Goal: Use online tool/utility: Utilize a website feature to perform a specific function

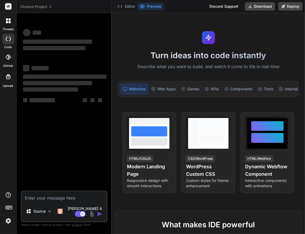
type textarea "x"
type textarea "-"
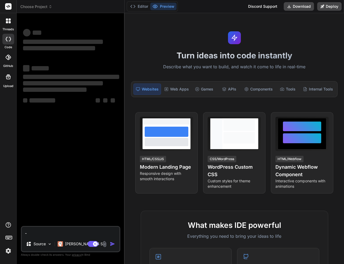
type textarea "x"
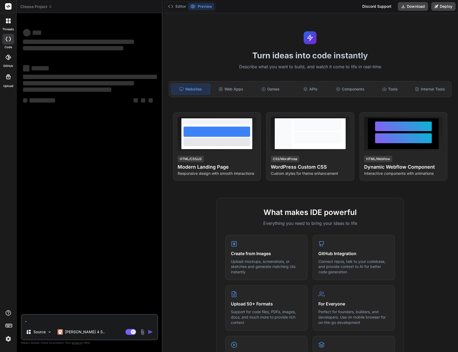
type textarea "-"
click at [118, 234] on div "‌ ‌ ‌ ‌ ‌ ‌ ‌ ‌ ‌ ‌ ‌ ‌ ‌ ‌" at bounding box center [90, 165] width 136 height 297
click at [42, 234] on textarea "-" at bounding box center [90, 320] width 136 height 10
click at [9, 24] on div at bounding box center [8, 20] width 11 height 11
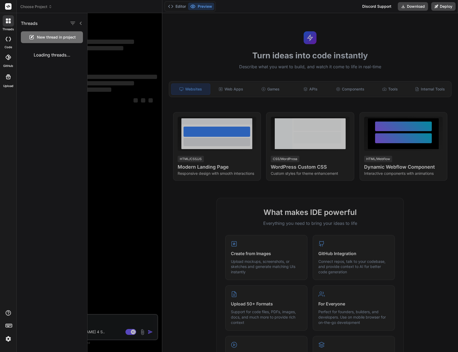
click at [9, 61] on div at bounding box center [8, 57] width 12 height 12
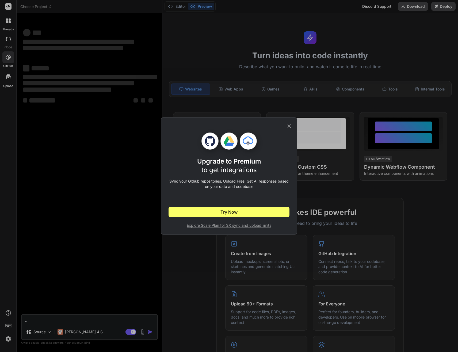
click at [288, 124] on icon at bounding box center [289, 125] width 3 height 3
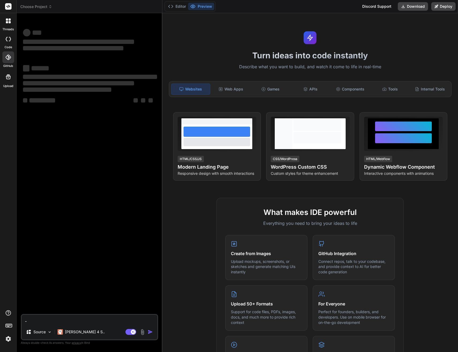
click at [7, 234] on img at bounding box center [8, 338] width 9 height 9
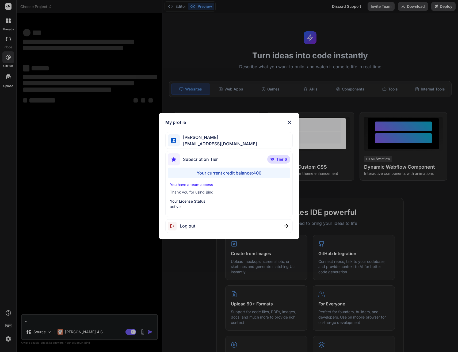
type textarea "x"
click at [288, 122] on img at bounding box center [289, 122] width 6 height 6
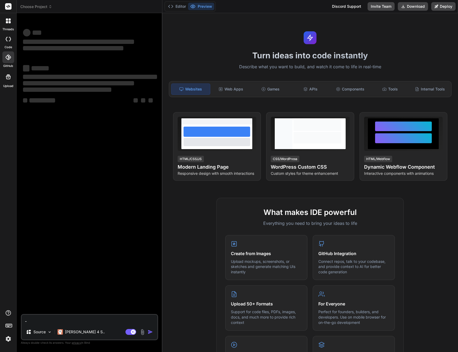
click at [45, 4] on span "Choose Project" at bounding box center [36, 6] width 32 height 5
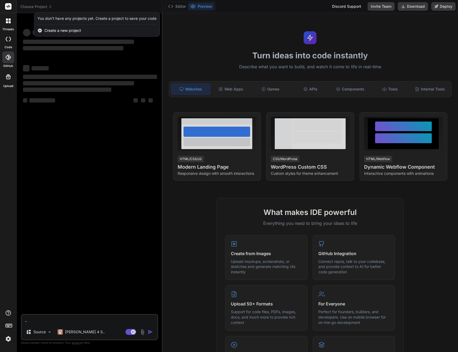
drag, startPoint x: 70, startPoint y: 225, endPoint x: 69, endPoint y: 156, distance: 69.9
click at [70, 224] on div at bounding box center [229, 176] width 458 height 352
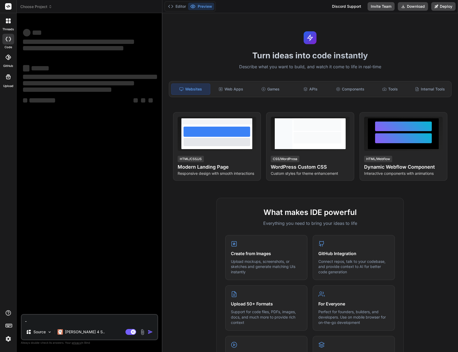
drag, startPoint x: 37, startPoint y: 322, endPoint x: 22, endPoint y: 320, distance: 15.7
click at [22, 320] on textarea "-" at bounding box center [90, 320] width 136 height 10
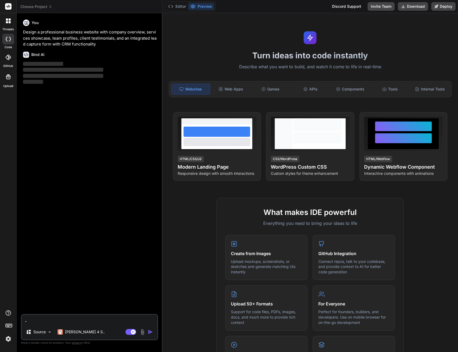
type textarea "x"
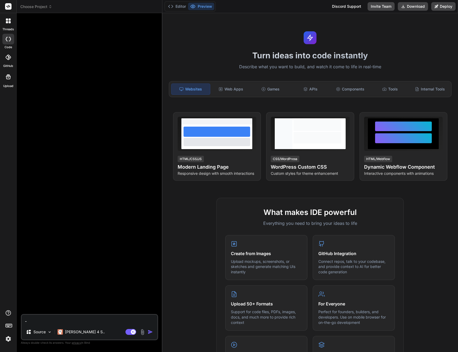
type textarea "x"
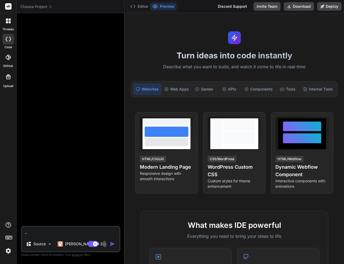
click at [50, 62] on div at bounding box center [71, 121] width 98 height 209
click at [9, 59] on icon at bounding box center [7, 57] width 5 height 5
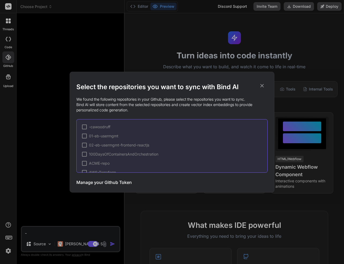
click at [259, 84] on icon at bounding box center [262, 86] width 6 height 6
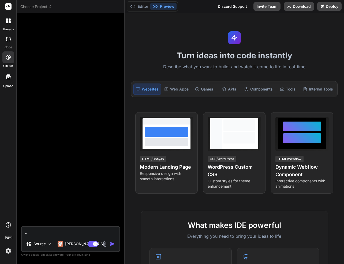
click at [9, 20] on icon at bounding box center [10, 19] width 2 height 2
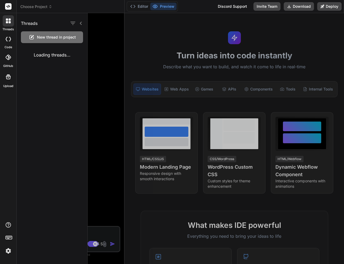
click at [6, 5] on rect at bounding box center [8, 6] width 6 height 6
click at [6, 22] on icon at bounding box center [7, 22] width 2 height 2
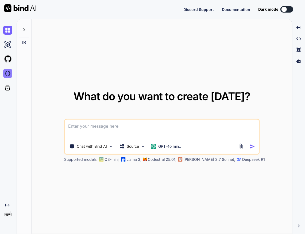
click at [6, 75] on img at bounding box center [7, 73] width 9 height 9
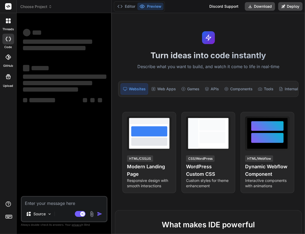
click at [49, 6] on icon at bounding box center [50, 7] width 4 height 4
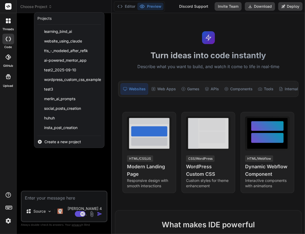
type textarea "x"
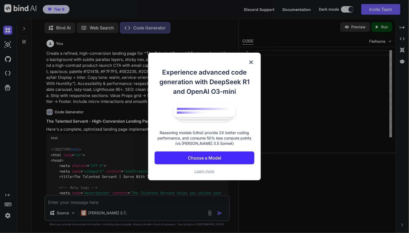
click at [219, 158] on p "Choose a Model" at bounding box center [204, 158] width 33 height 6
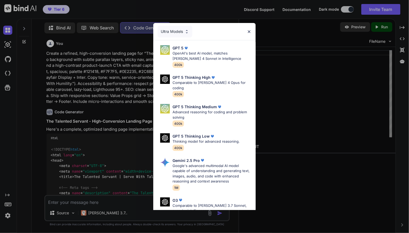
click at [176, 30] on div "Ultra Models" at bounding box center [175, 32] width 35 height 12
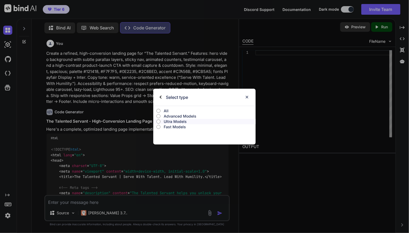
click at [159, 111] on input "All" at bounding box center [159, 111] width 4 height 4
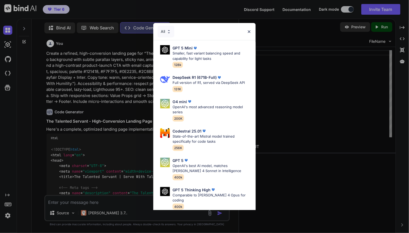
click at [305, 207] on div "All GPT 5 Mini Smaller, fast variant balancing speed and capability for light t…" at bounding box center [204, 116] width 409 height 233
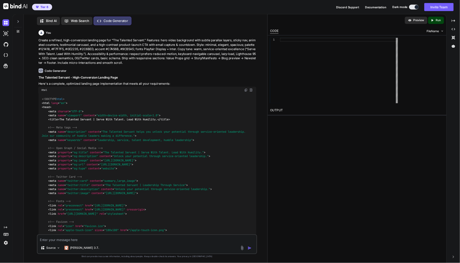
scroll to position [2, 0]
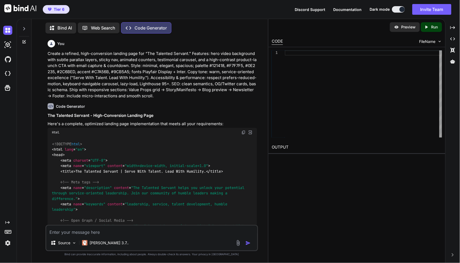
click at [4, 131] on div "Created with Pixso." at bounding box center [7, 135] width 14 height 224
click at [23, 27] on icon at bounding box center [24, 29] width 4 height 4
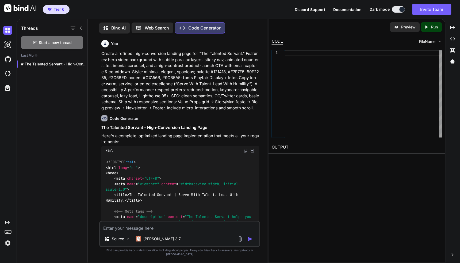
click at [79, 26] on icon at bounding box center [81, 28] width 4 height 4
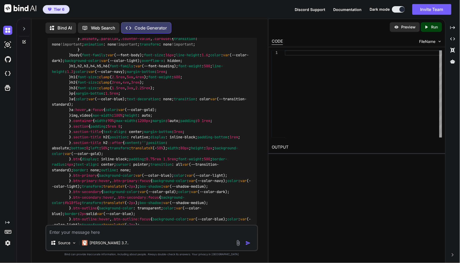
scroll to position [0, 0]
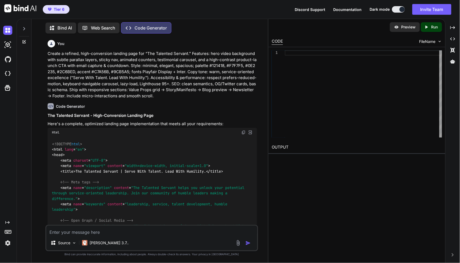
click at [242, 132] on img at bounding box center [244, 132] width 4 height 4
click at [296, 52] on div at bounding box center [363, 93] width 157 height 87
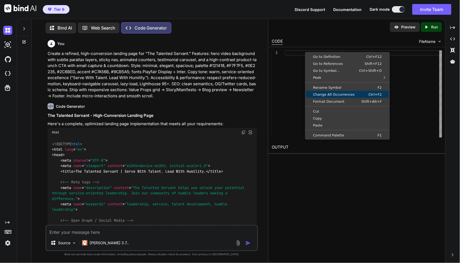
type textarea "x"
click at [305, 124] on span "Paste" at bounding box center [348, 124] width 83 height 3
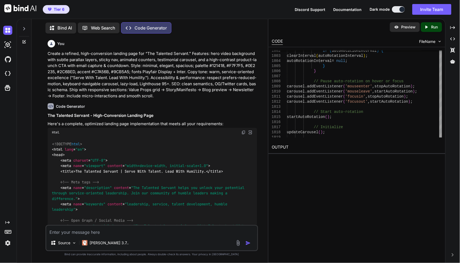
click at [305, 179] on div "Preview Created with Pixso. Run CODE FileName 1818 1819 1814 1815 1816 1817 181…" at bounding box center [356, 141] width 177 height 244
click at [305, 25] on icon "Created with Pixso." at bounding box center [428, 27] width 7 height 5
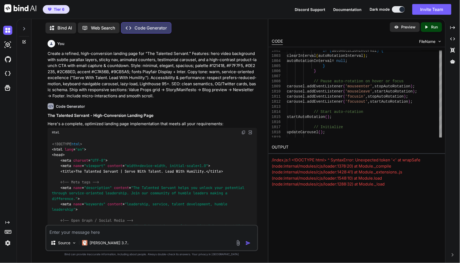
click at [109, 27] on p "Web Search" at bounding box center [103, 28] width 24 height 6
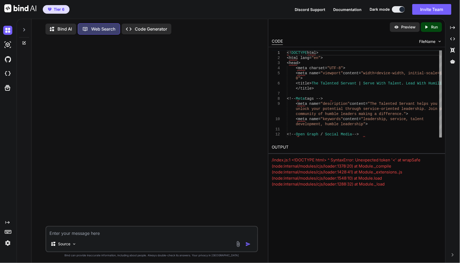
scroll to position [2, 0]
click at [100, 27] on p "Web Search" at bounding box center [103, 28] width 24 height 6
click at [62, 26] on p "Bind AI" at bounding box center [65, 28] width 14 height 6
click at [75, 233] on textarea at bounding box center [151, 232] width 211 height 10
paste textarea "Node.js v20.19.1 jsh: undefined is not an object (evaluating 'this.runningScrip…"
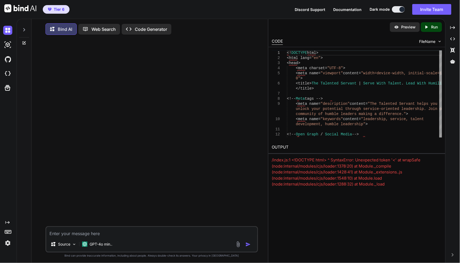
type textarea "Node.js v20.19.1 jsh: undefined is not an object (evaluating 'this.runningScrip…"
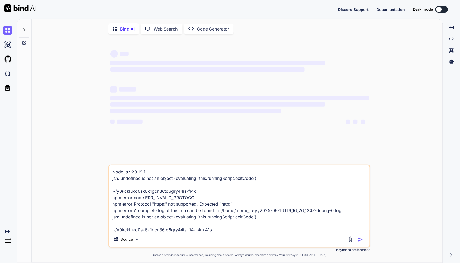
type textarea "x"
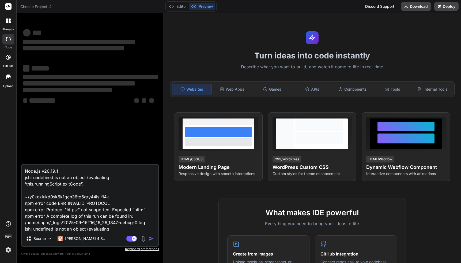
click at [6, 22] on icon at bounding box center [7, 22] width 2 height 2
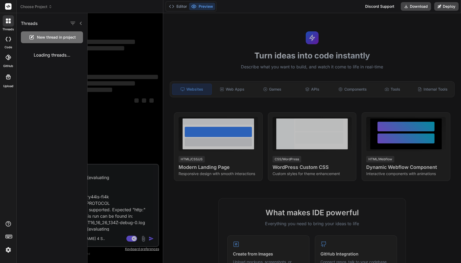
click at [7, 19] on icon at bounding box center [7, 19] width 2 height 2
click at [9, 19] on icon at bounding box center [10, 19] width 2 height 2
click at [45, 36] on span "New thread in project" at bounding box center [56, 37] width 39 height 5
type textarea "x"
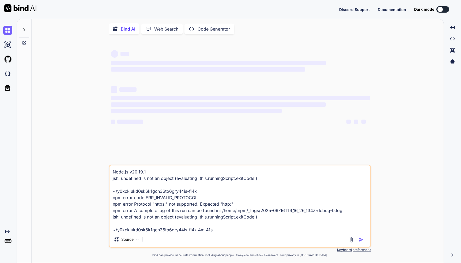
type textarea "x"
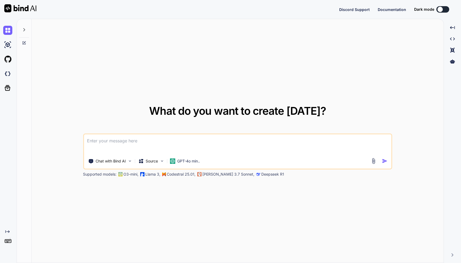
type textarea "x"
